Goal: Download file/media

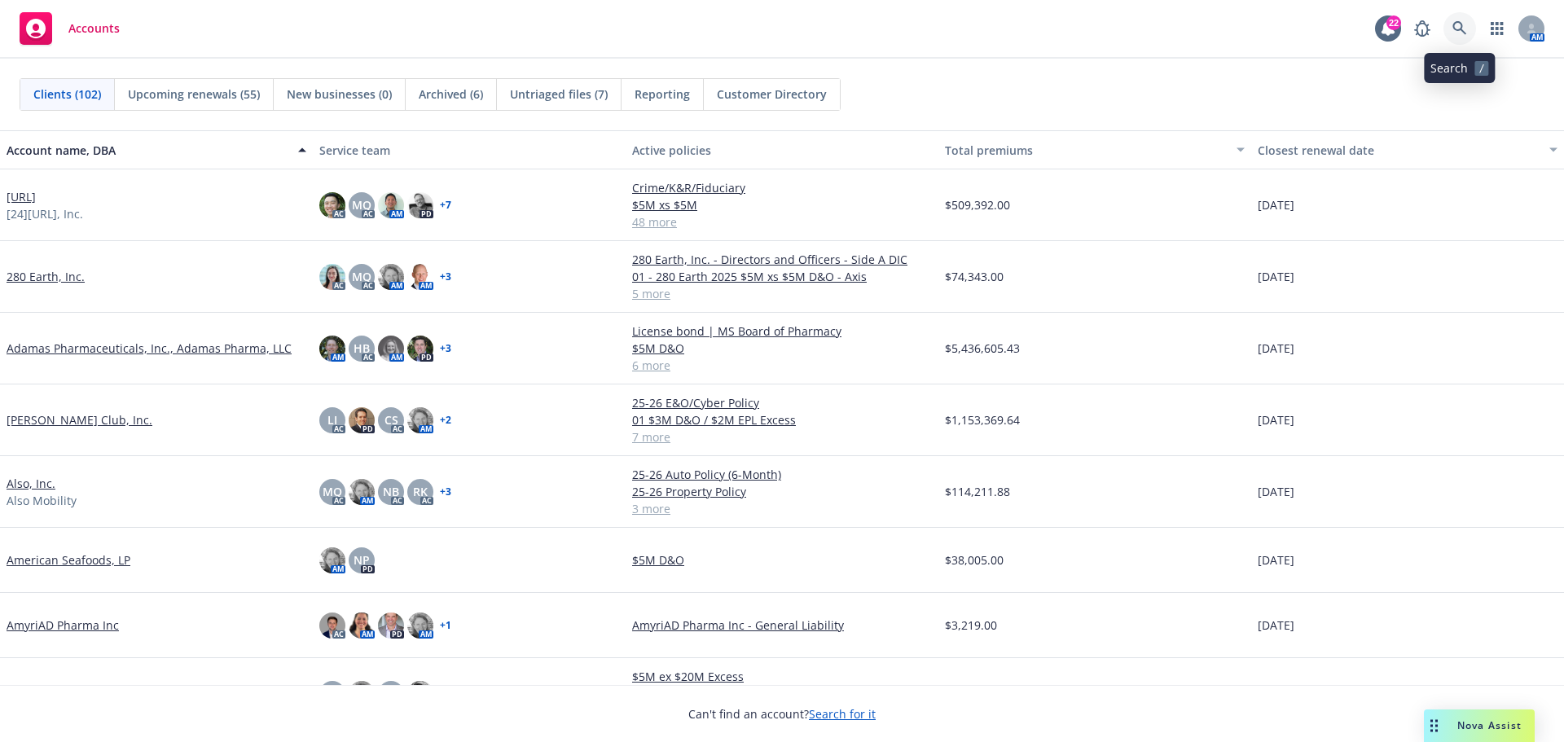
click at [1454, 19] on link at bounding box center [1460, 28] width 33 height 33
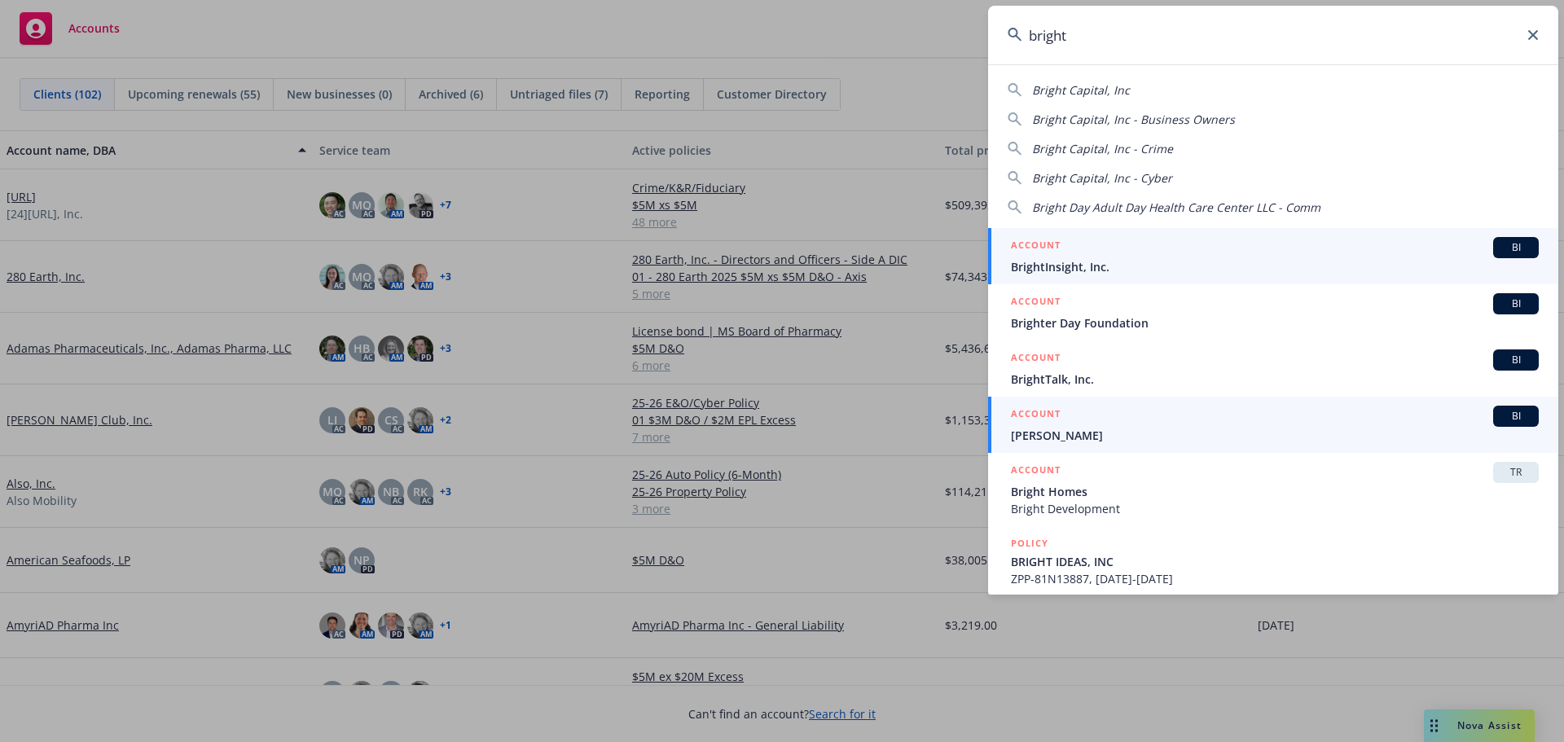
type input "bright"
click at [1502, 247] on span "BI" at bounding box center [1516, 247] width 33 height 15
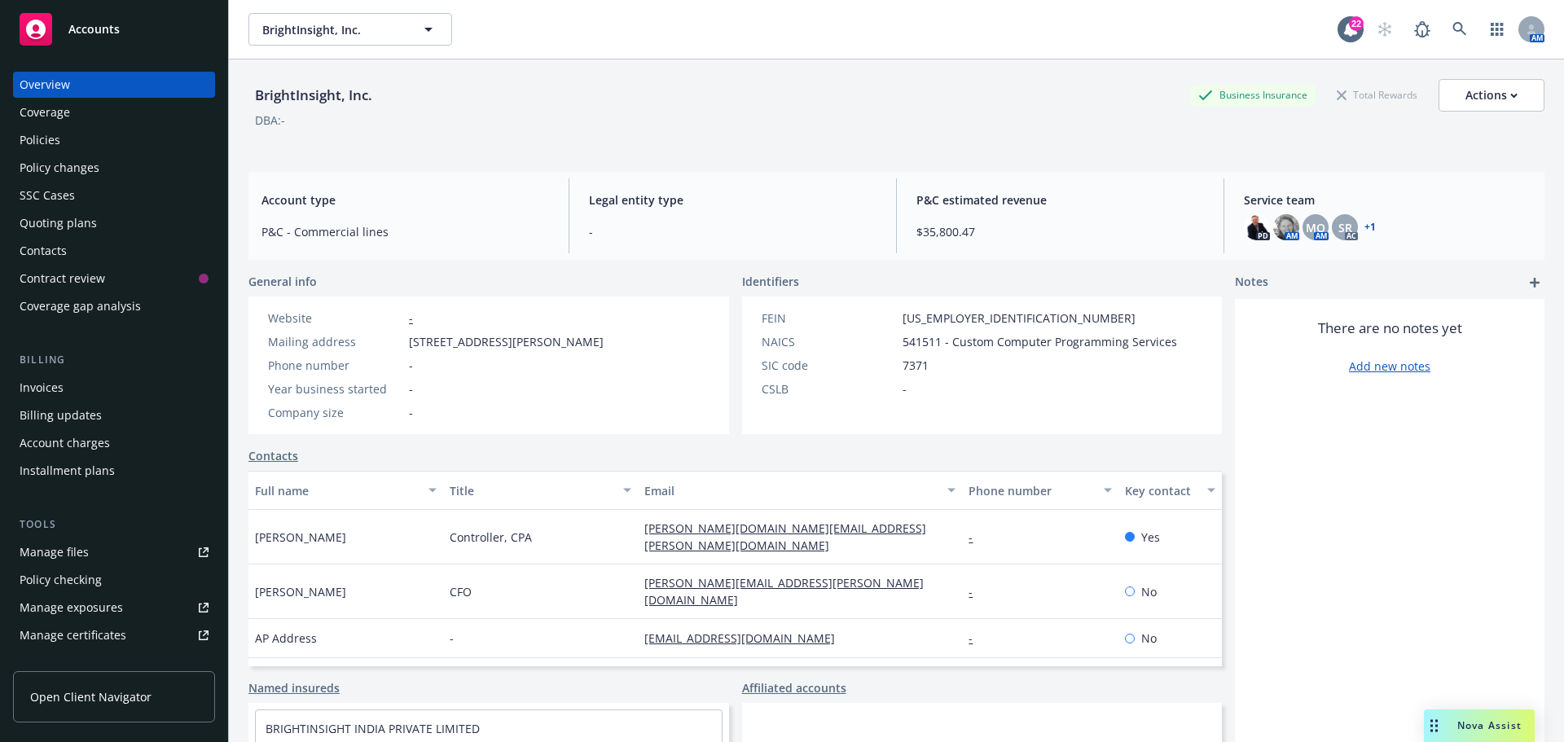
click at [48, 139] on div "Policies" at bounding box center [40, 140] width 41 height 26
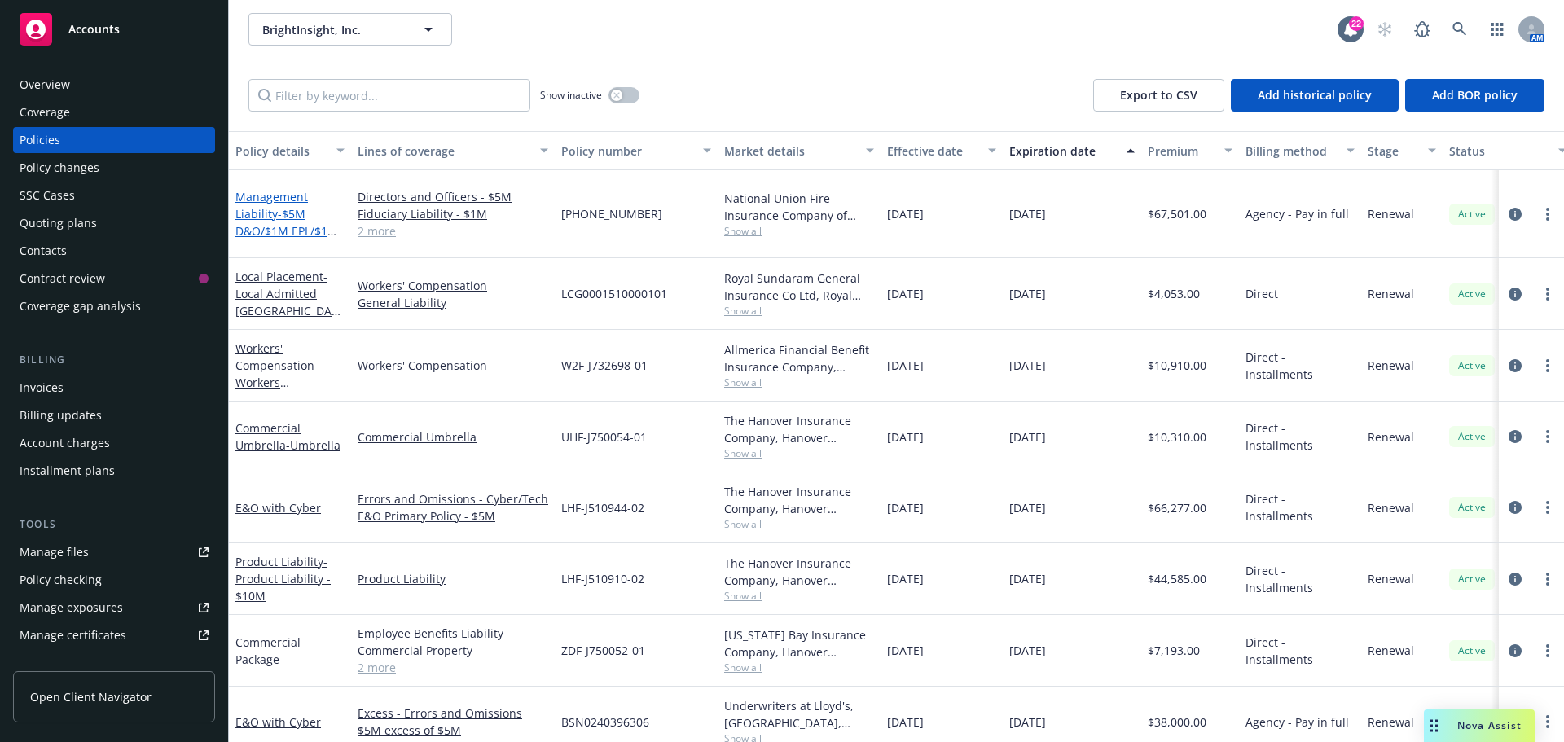
click at [288, 191] on link "Management Liability - $5M D&O/$1M EPL/$1M FID/$1M Crime" at bounding box center [286, 222] width 103 height 67
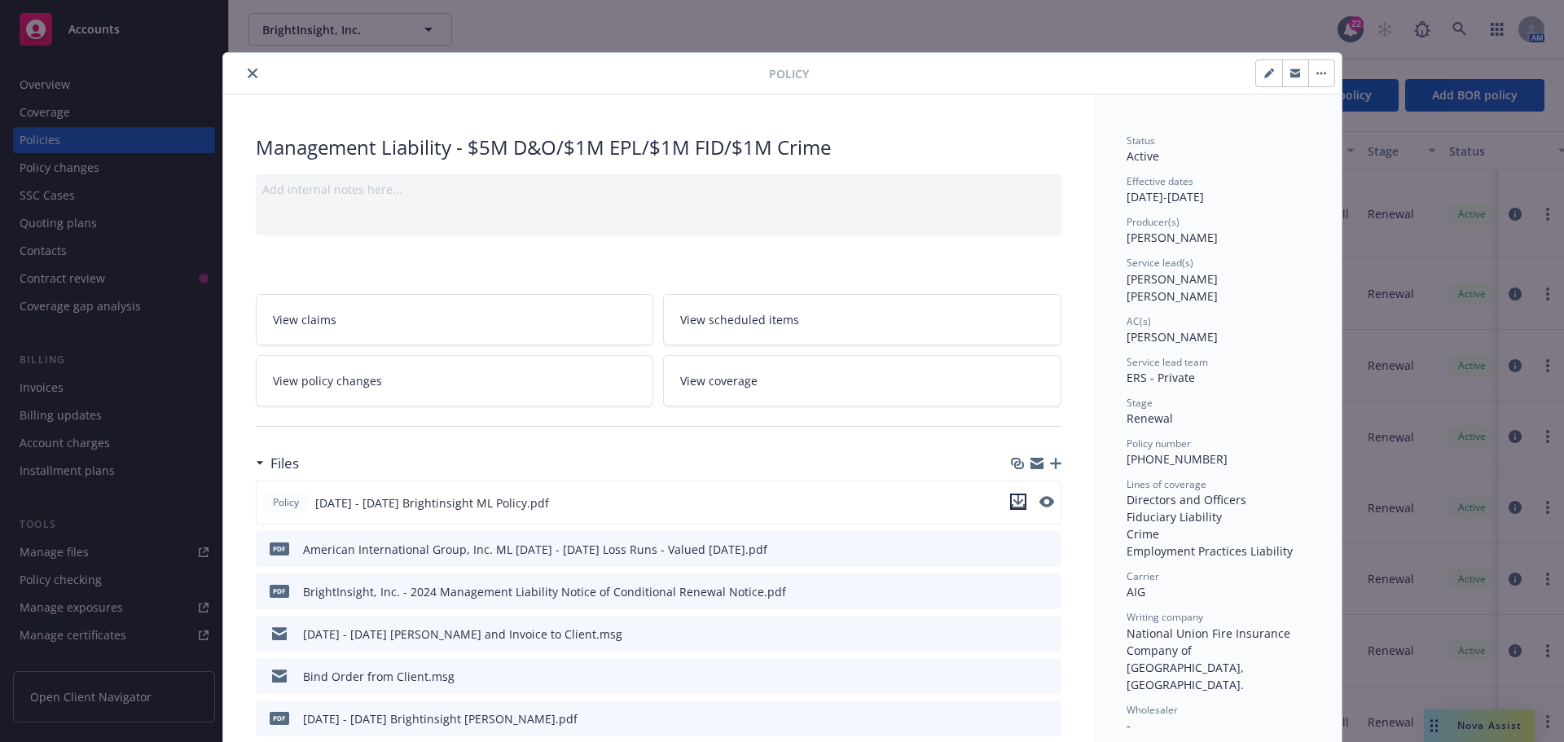
click at [1014, 497] on icon "download file" at bounding box center [1018, 501] width 13 height 13
